Goal: Information Seeking & Learning: Learn about a topic

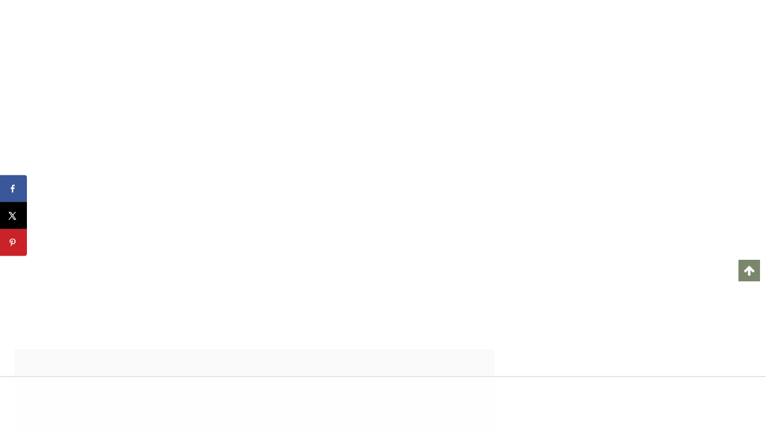
scroll to position [15659, 0]
